Goal: Navigation & Orientation: Find specific page/section

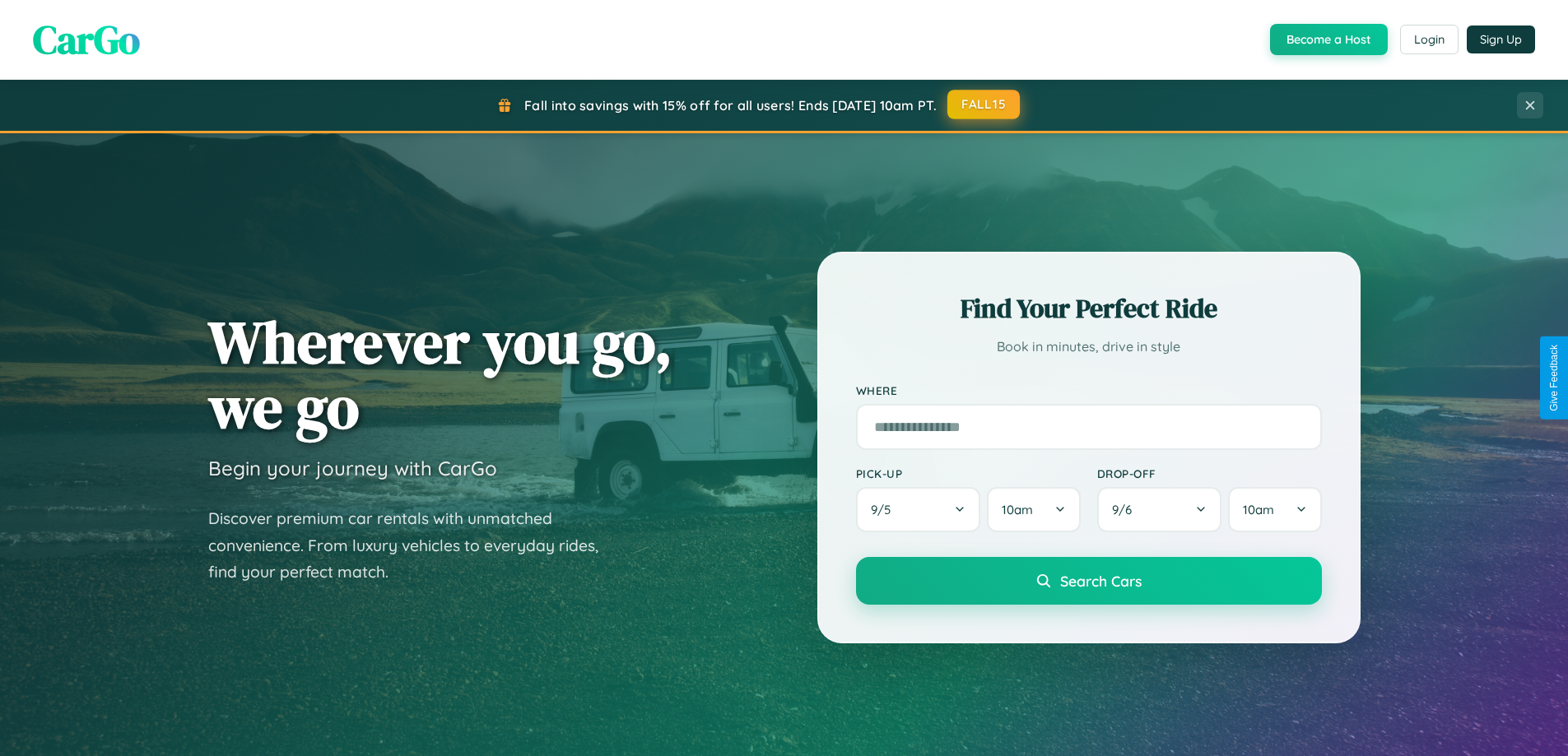
click at [985, 104] on button "FALL15" at bounding box center [984, 104] width 73 height 29
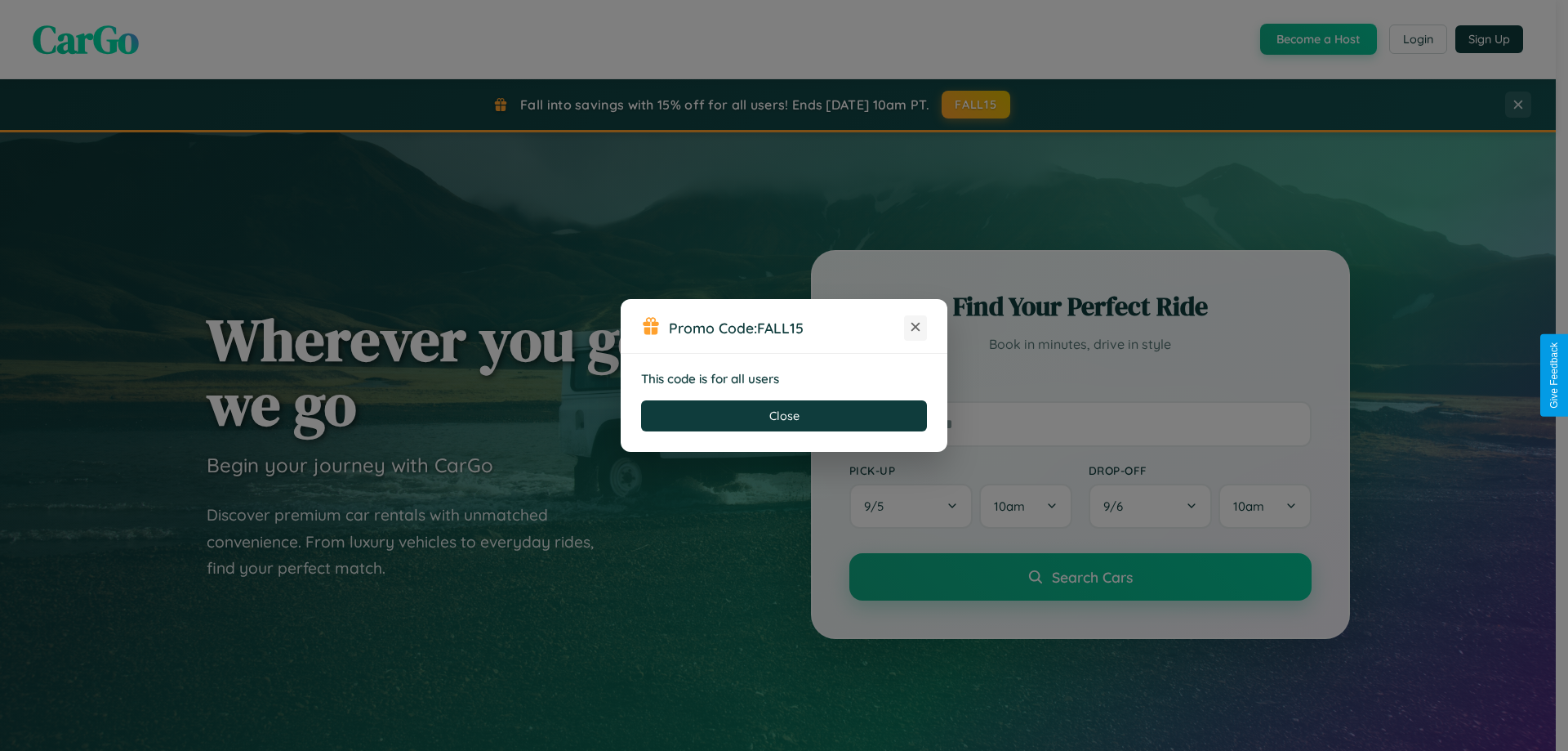
click at [916, 327] on icon at bounding box center [915, 326] width 17 height 17
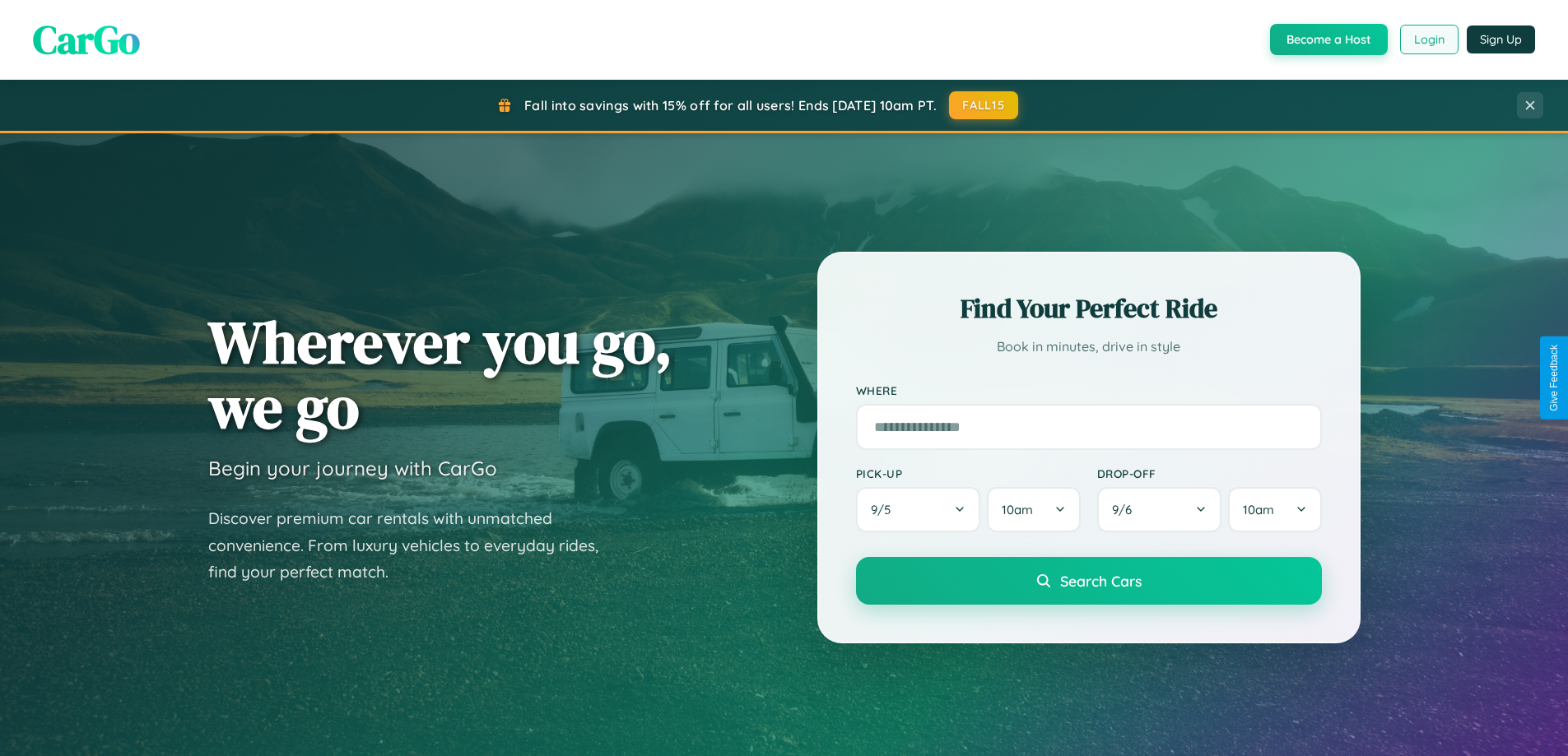
click at [1427, 39] on button "Login" at bounding box center [1428, 39] width 58 height 29
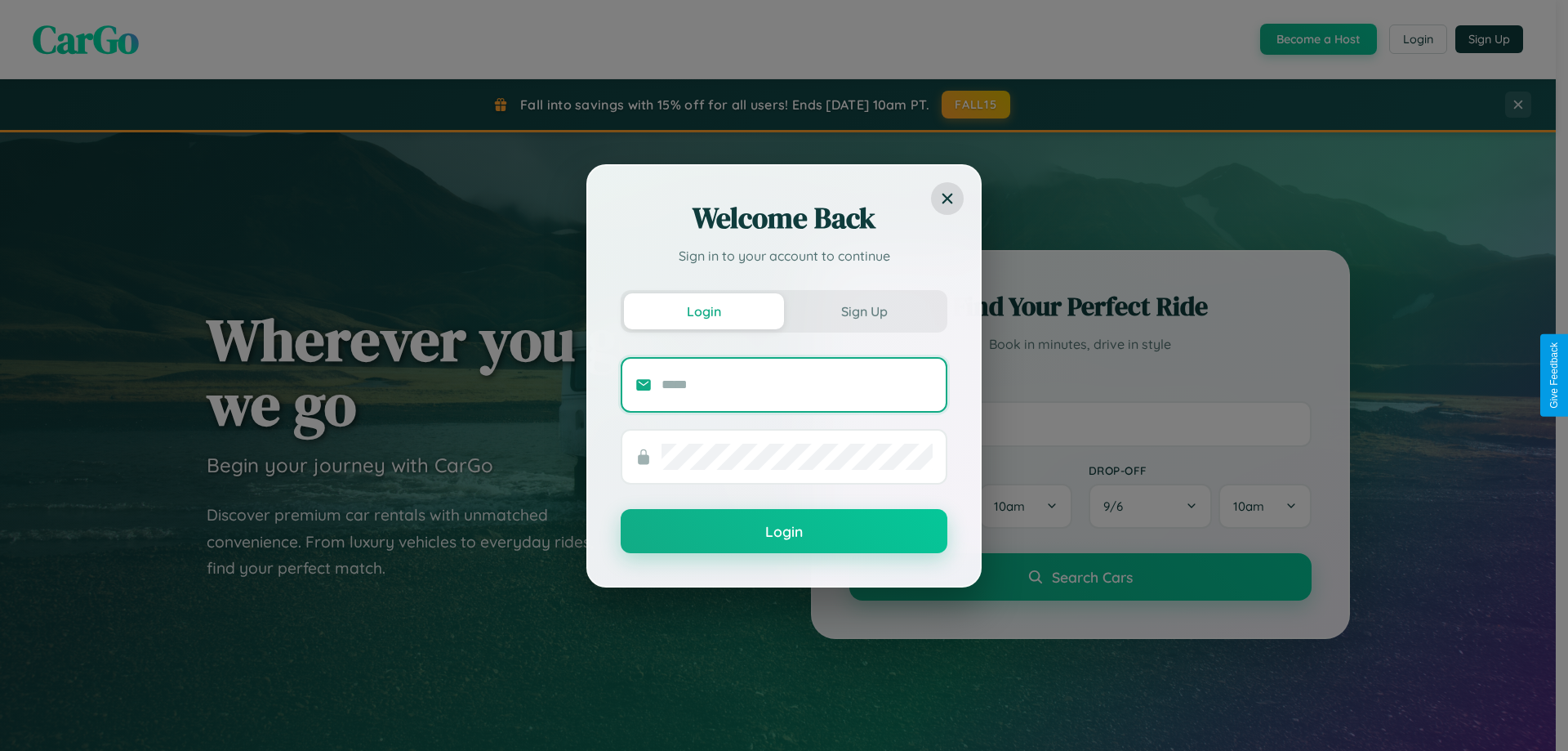
click at [797, 384] on input "text" at bounding box center [798, 385] width 271 height 26
type input "**********"
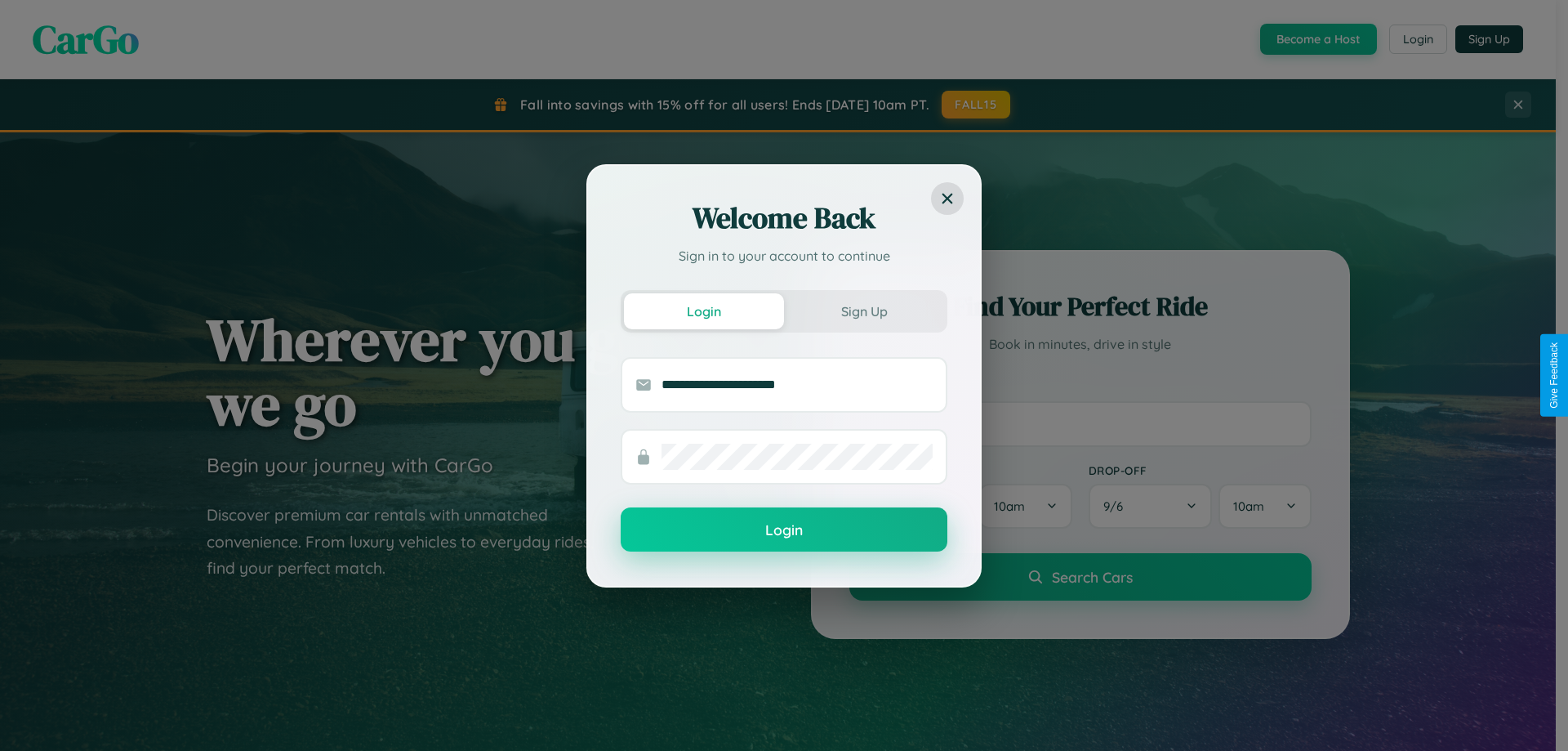
click at [784, 530] on button "Login" at bounding box center [784, 529] width 327 height 44
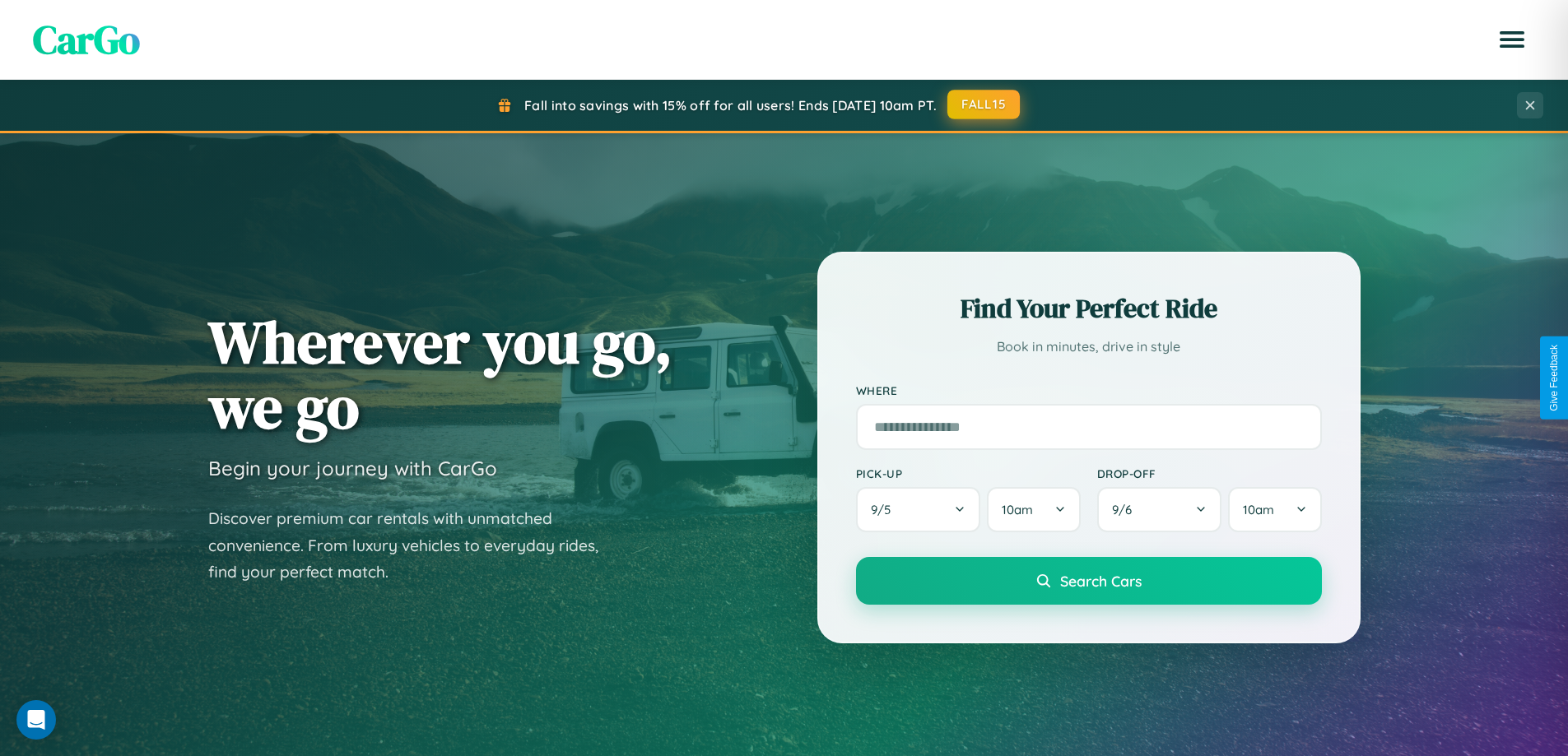
click at [985, 104] on button "FALL15" at bounding box center [984, 104] width 73 height 29
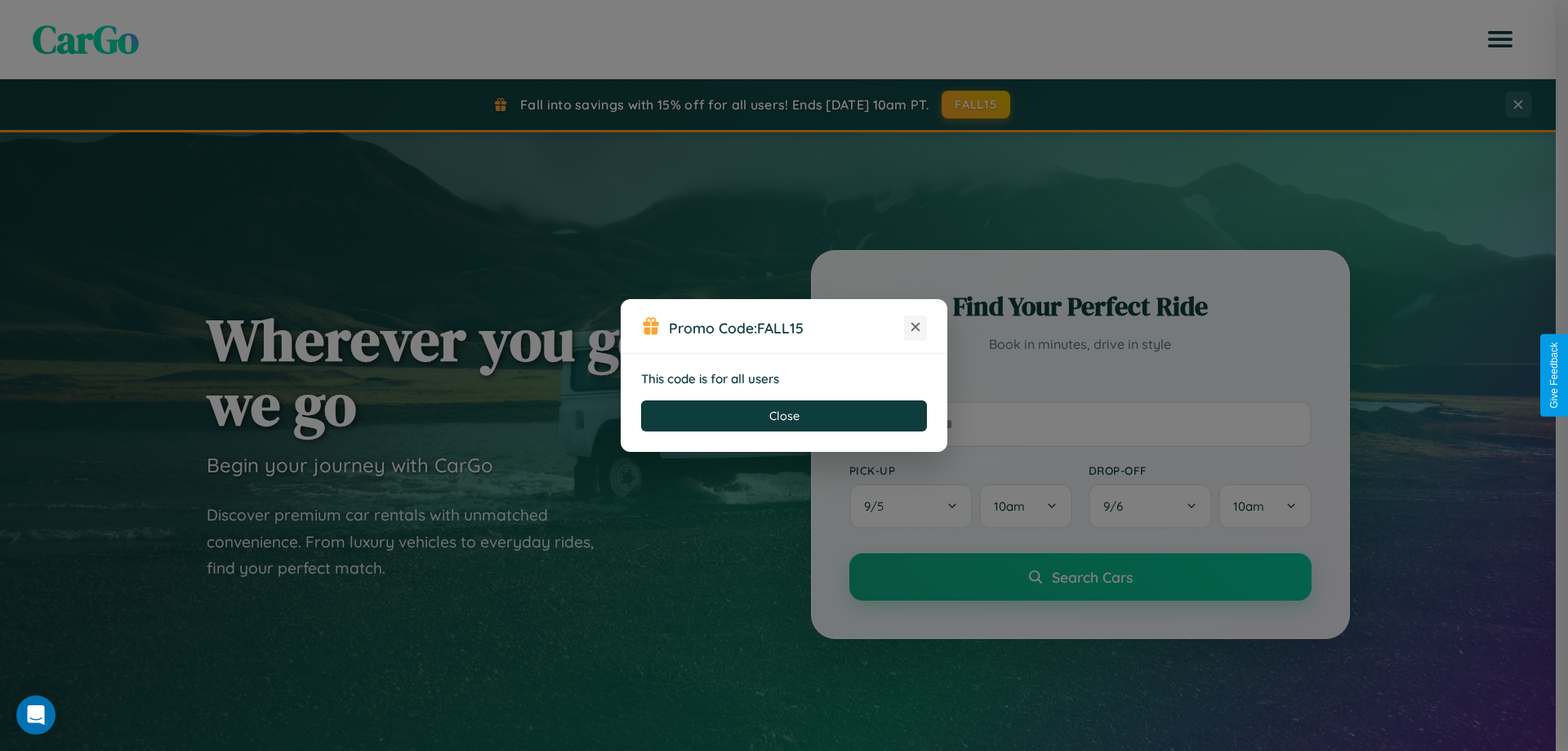
click at [916, 327] on icon at bounding box center [915, 326] width 17 height 17
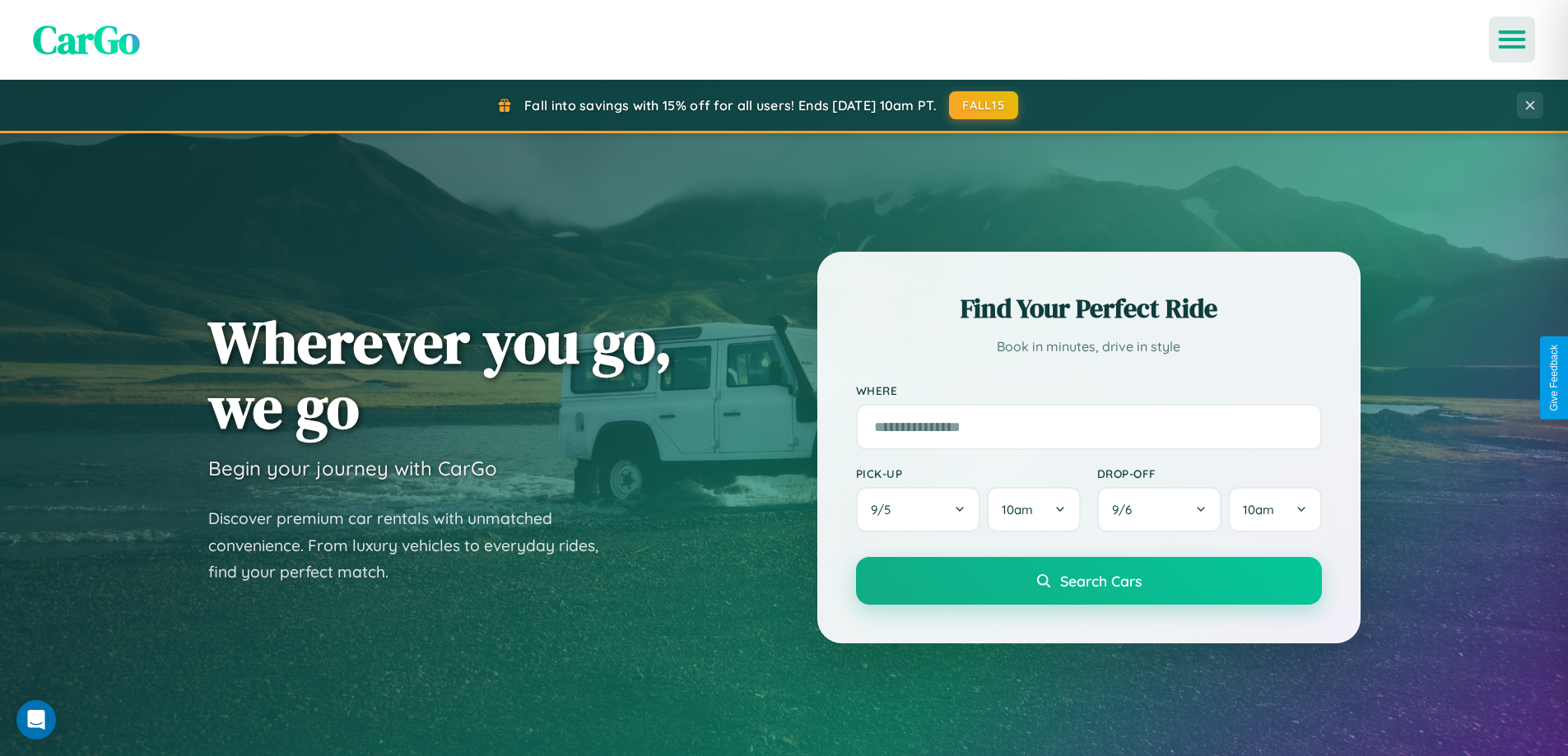
click at [1512, 39] on icon "Open menu" at bounding box center [1512, 39] width 24 height 15
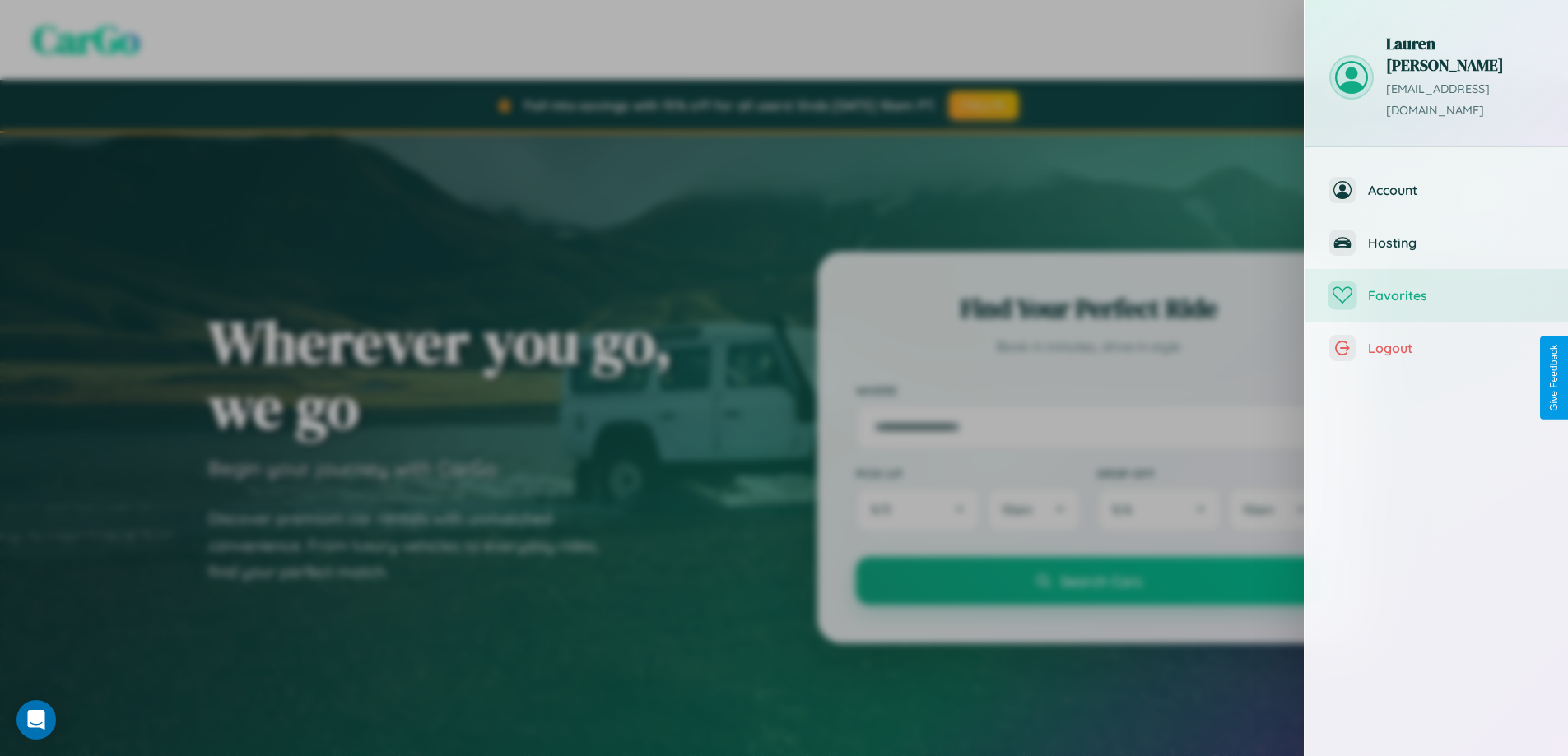
click at [1436, 287] on span "Favorites" at bounding box center [1455, 295] width 175 height 17
